Goal: Transaction & Acquisition: Purchase product/service

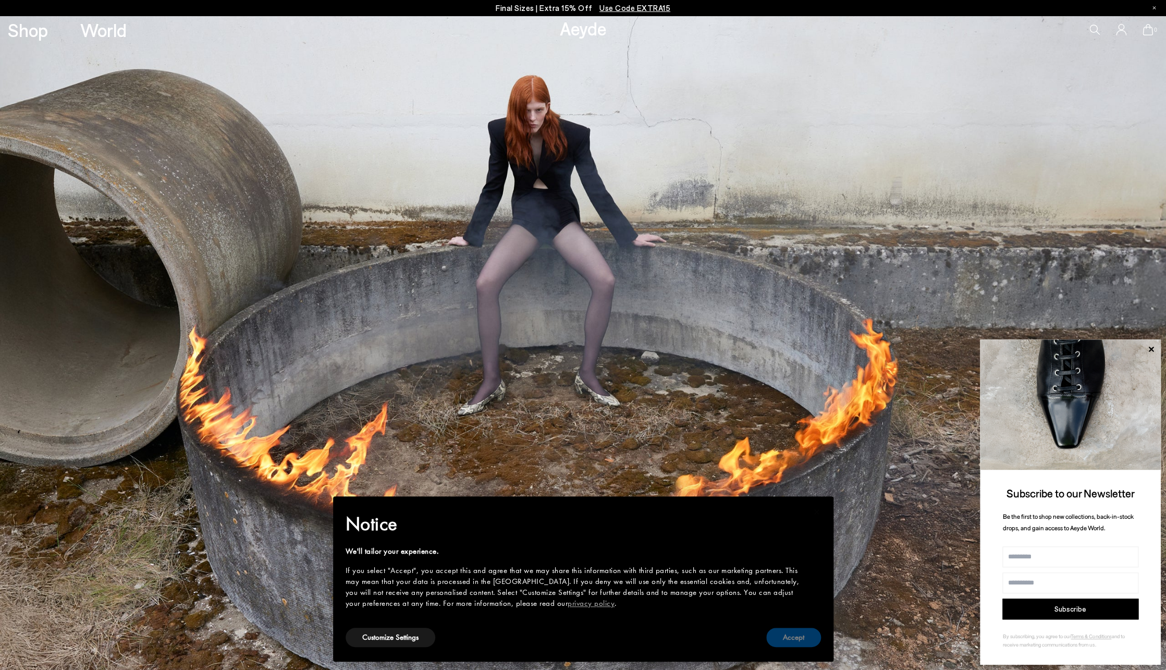
click at [789, 643] on button "Accept" at bounding box center [793, 637] width 55 height 19
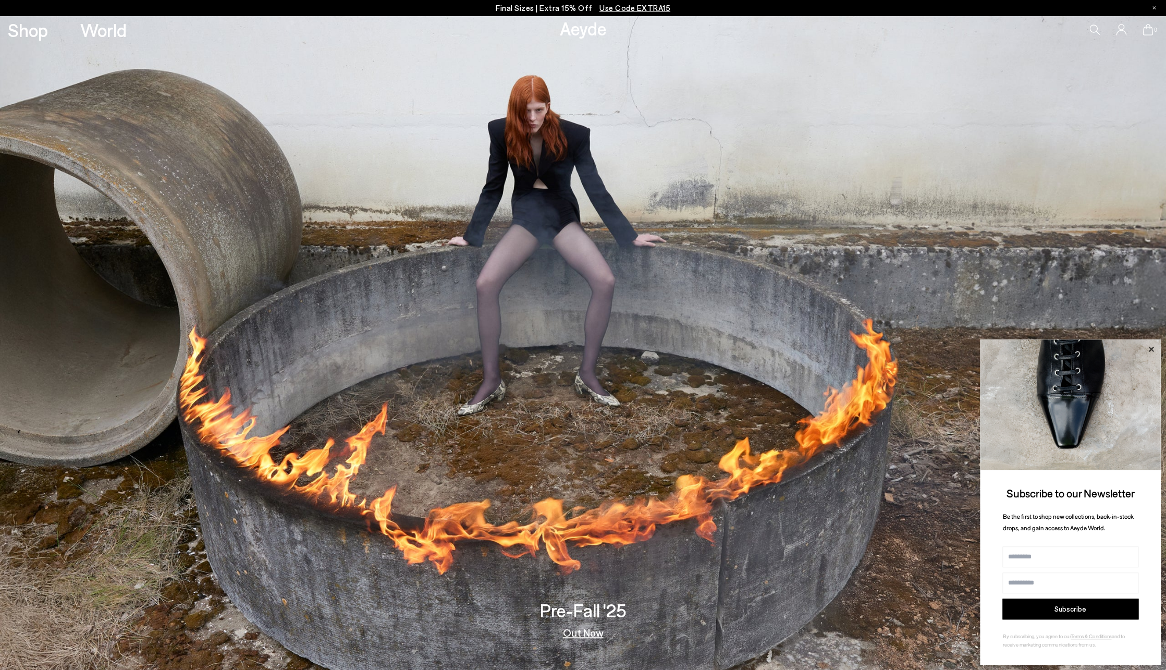
click at [1149, 348] on icon at bounding box center [1150, 348] width 5 height 5
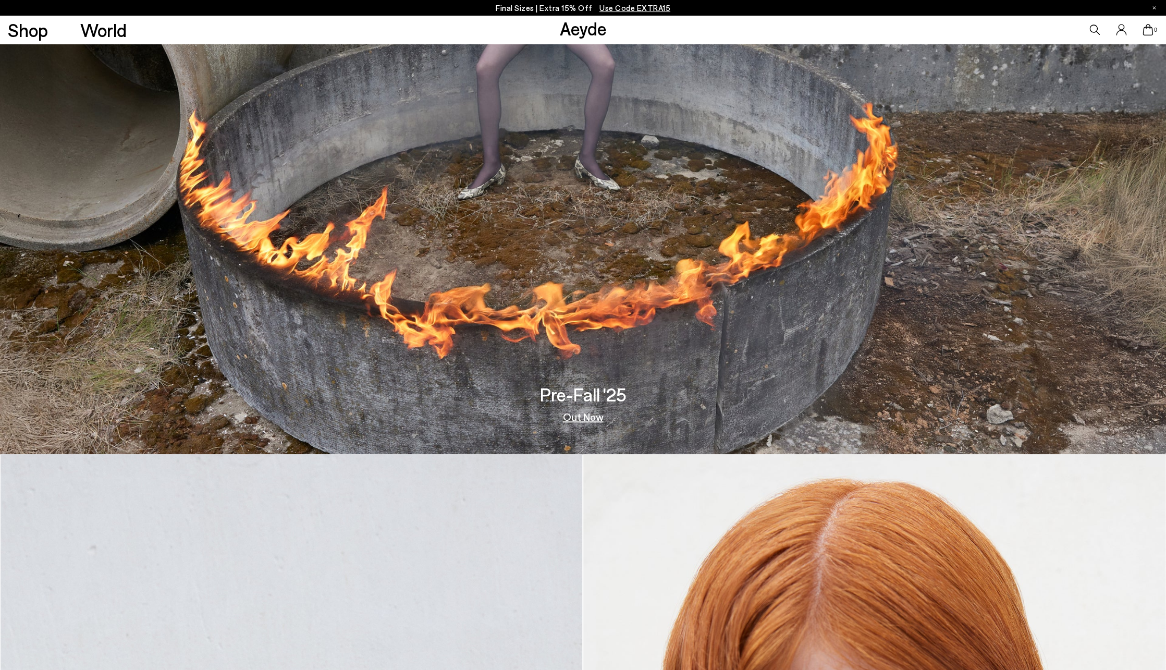
scroll to position [225, 0]
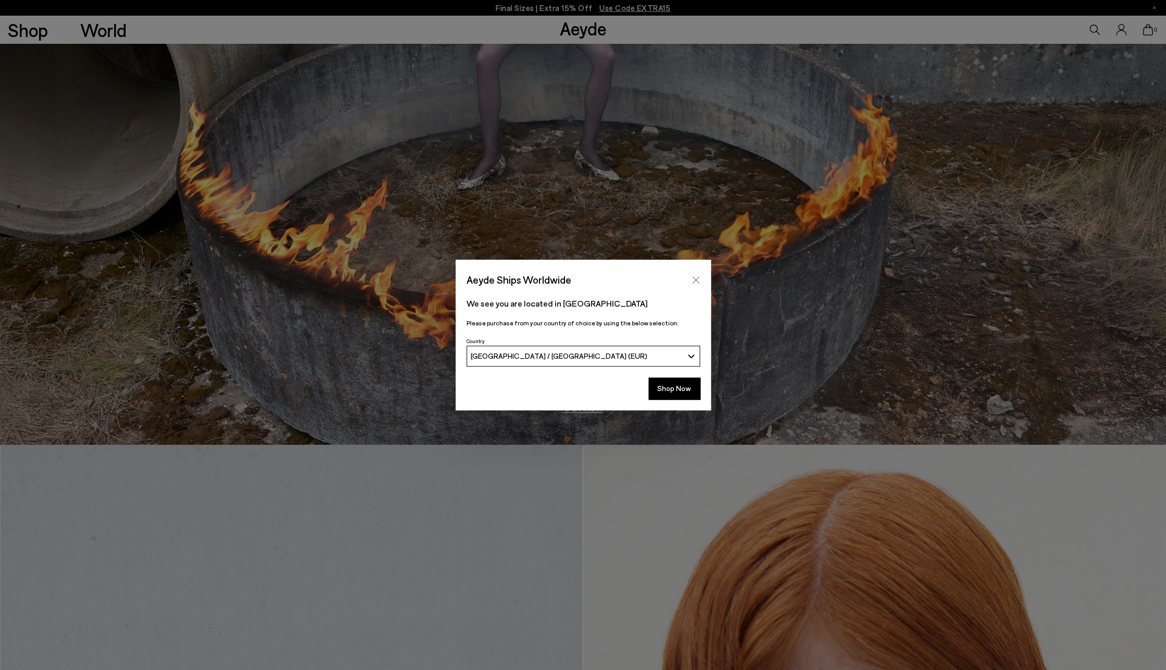
click at [701, 278] on button "Close" at bounding box center [696, 280] width 16 height 16
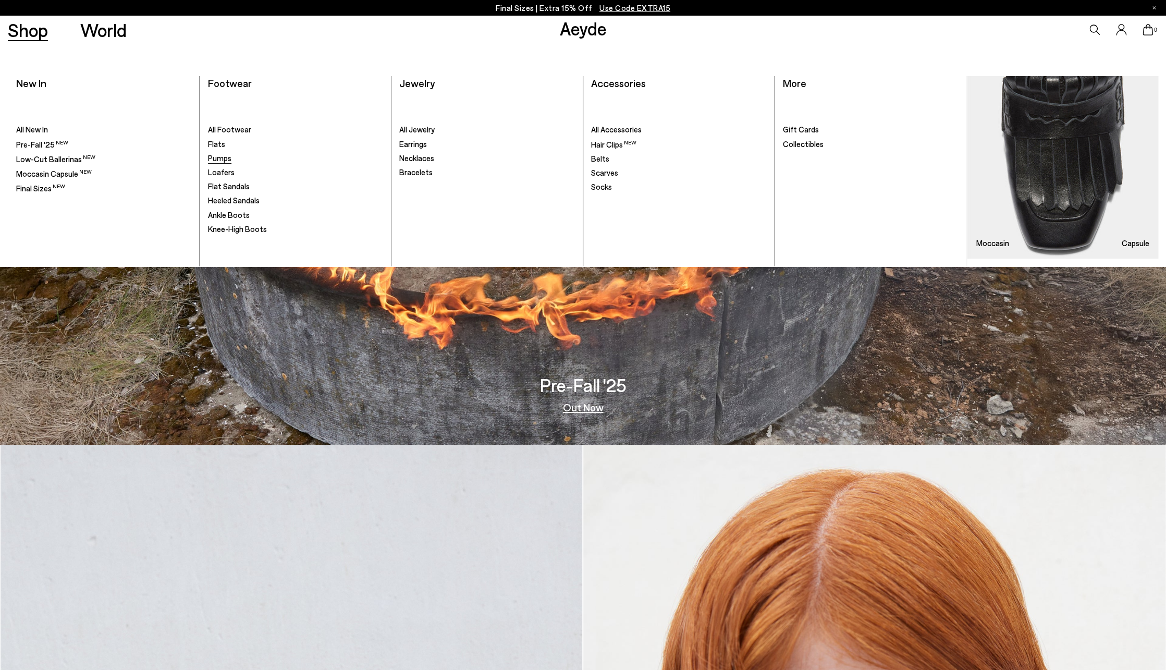
click at [213, 161] on span "Pumps" at bounding box center [219, 157] width 23 height 9
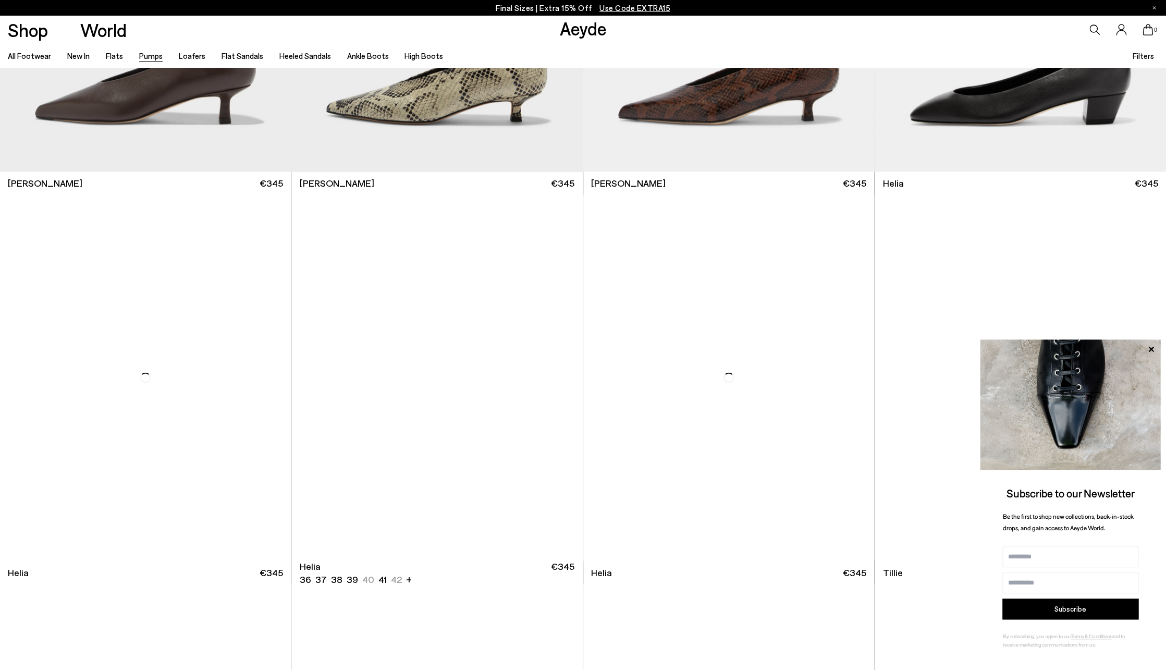
scroll to position [942, 0]
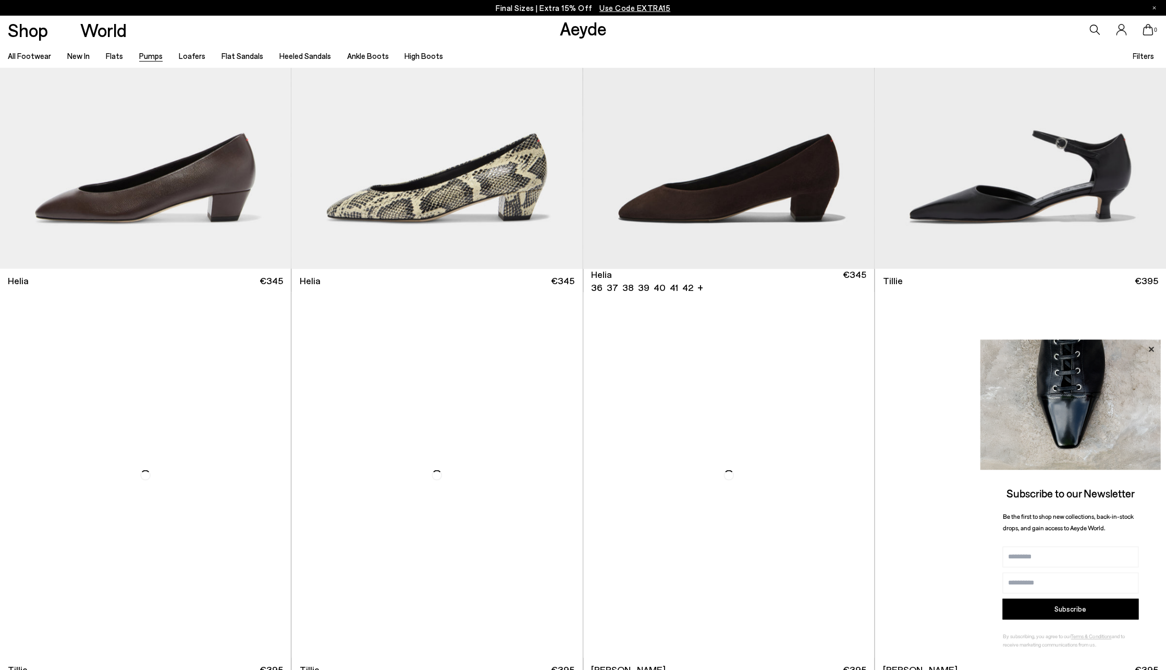
click at [1151, 349] on icon at bounding box center [1150, 348] width 5 height 5
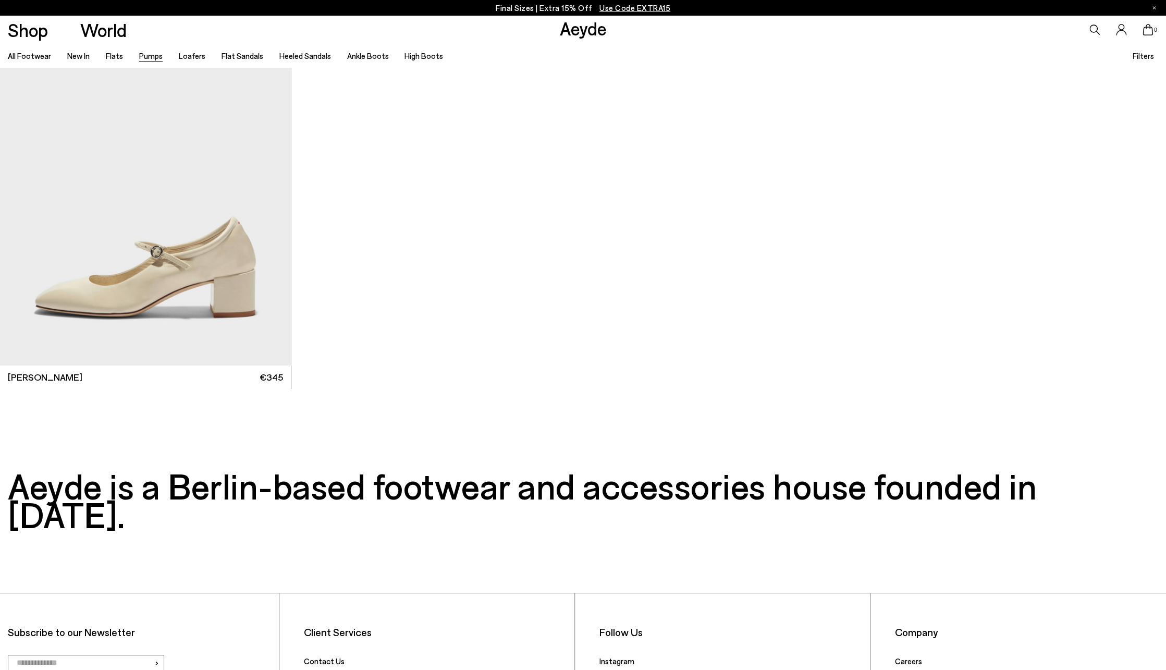
scroll to position [6747, 0]
